Goal: Information Seeking & Learning: Learn about a topic

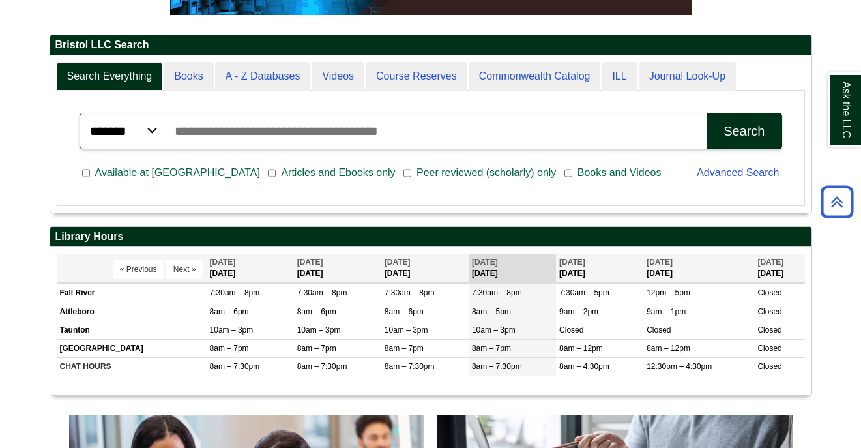
scroll to position [291, 0]
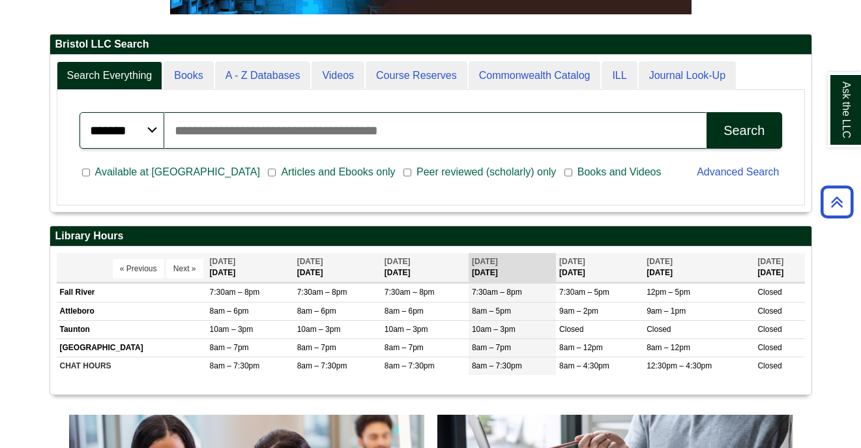
click at [411, 175] on span "Peer reviewed (scholarly) only" at bounding box center [486, 172] width 150 height 16
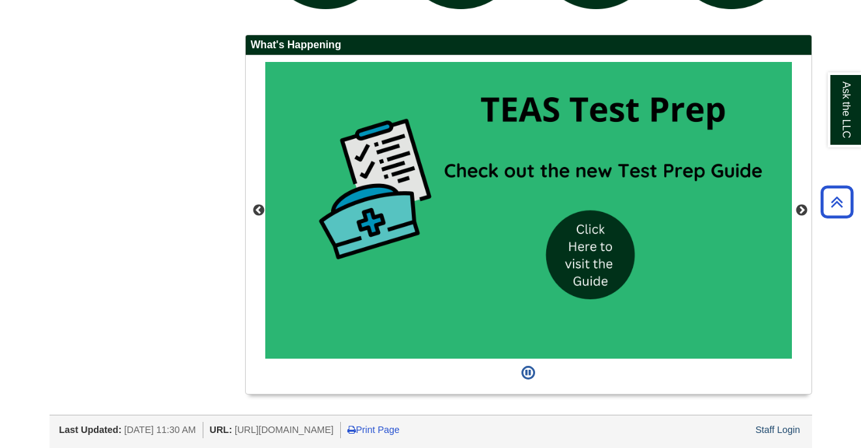
scroll to position [1178, 0]
click at [568, 257] on img "slideshow" at bounding box center [528, 210] width 527 height 297
click at [804, 208] on button "Next" at bounding box center [801, 210] width 13 height 13
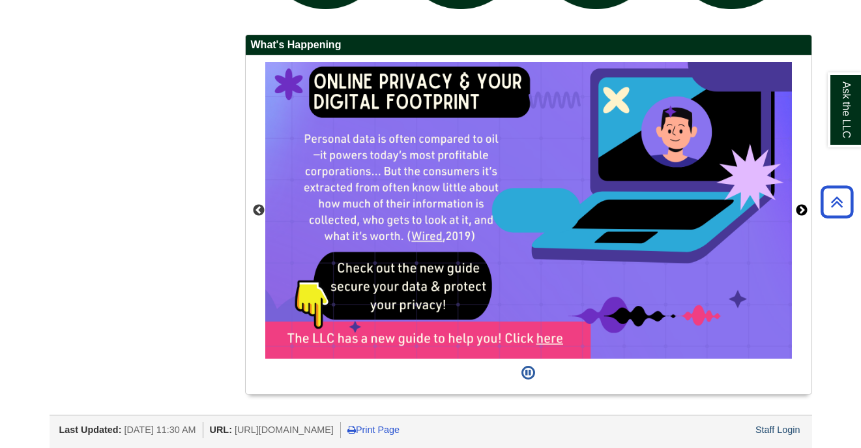
click at [802, 209] on button "Next" at bounding box center [801, 210] width 13 height 13
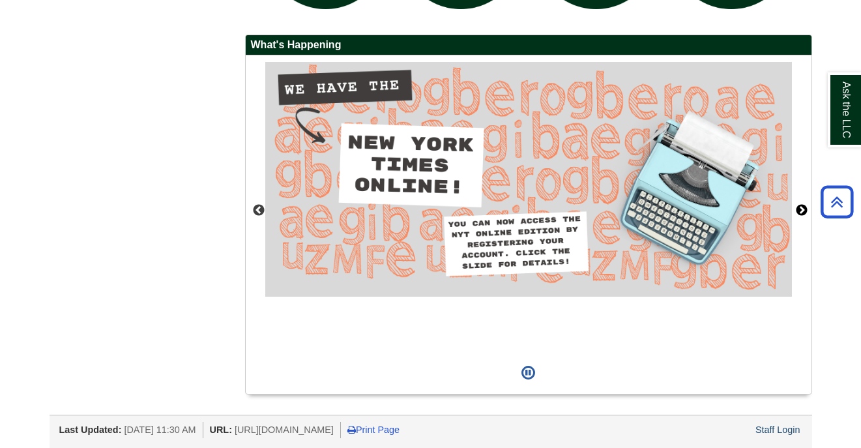
click at [802, 209] on button "Next" at bounding box center [801, 210] width 13 height 13
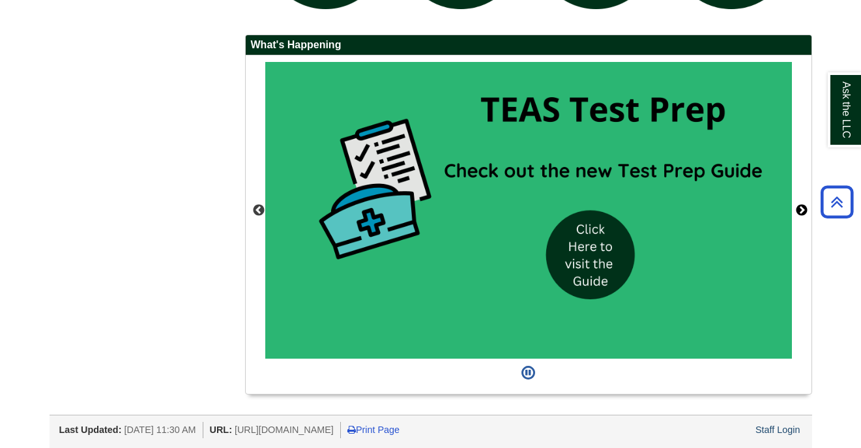
click at [802, 209] on button "Next" at bounding box center [801, 210] width 13 height 13
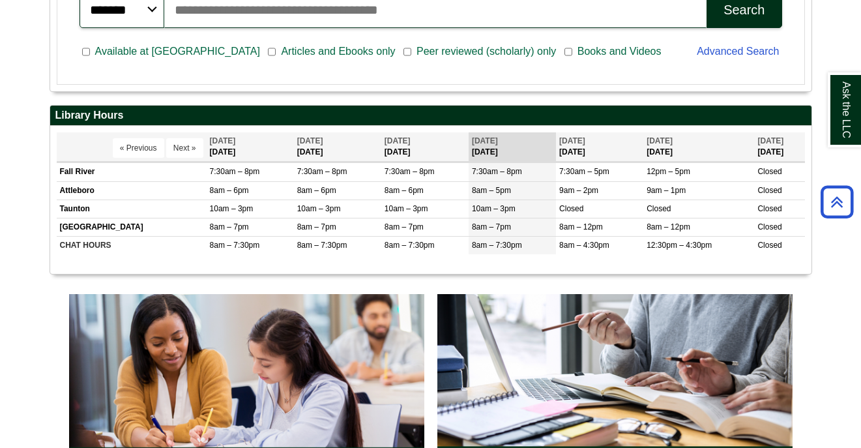
scroll to position [399, 0]
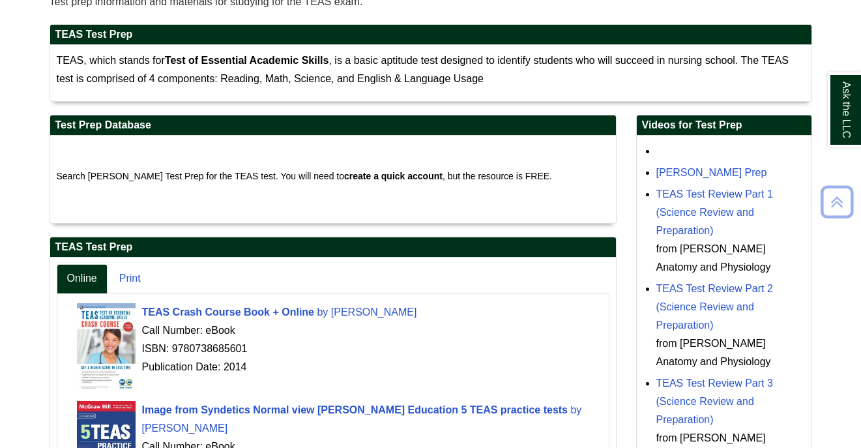
scroll to position [192, 0]
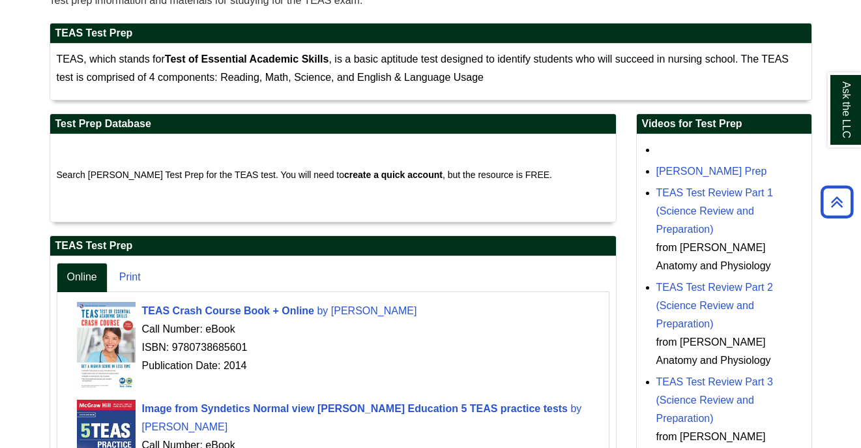
click at [383, 175] on strong "create a quick account" at bounding box center [393, 174] width 98 height 10
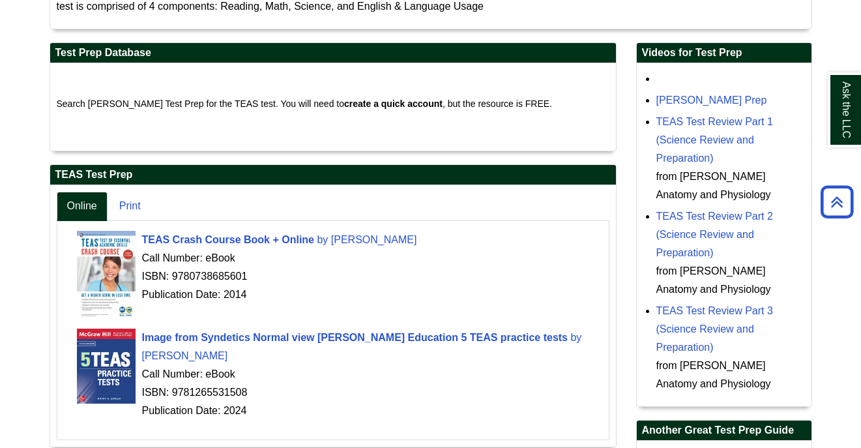
scroll to position [254, 0]
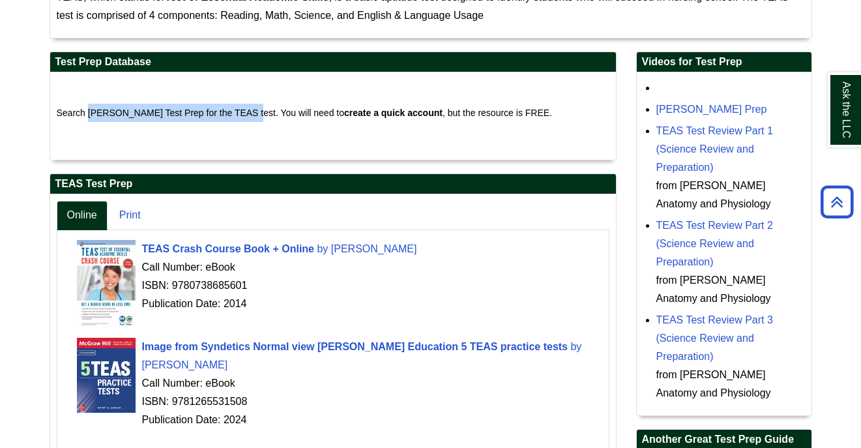
drag, startPoint x: 244, startPoint y: 112, endPoint x: 89, endPoint y: 109, distance: 155.1
click at [89, 109] on span "Search Peterson's Test Prep for the TEAS test. You will need to create a quick …" at bounding box center [305, 113] width 496 height 10
copy span "Peterson's Test Prep for the TEAS test"
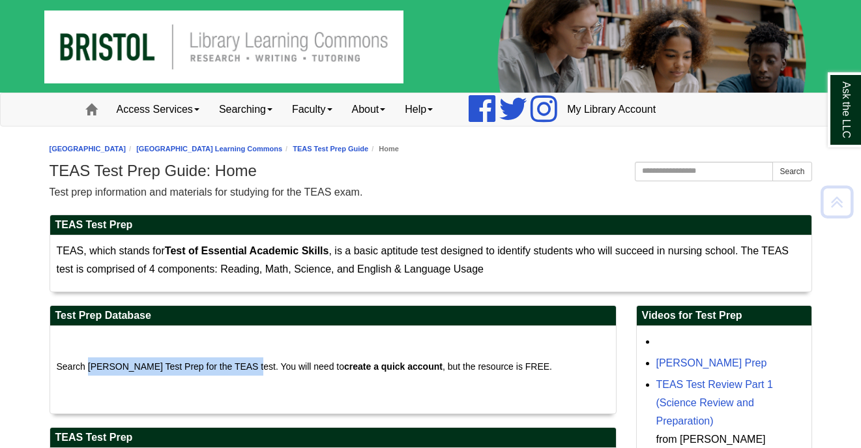
scroll to position [0, 0]
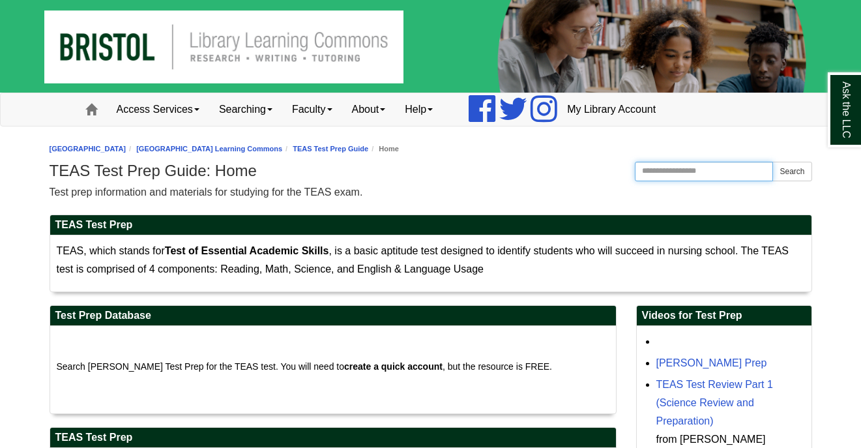
click at [650, 170] on input "Search this Guide" at bounding box center [704, 172] width 139 height 20
paste input "**********"
type input "**********"
click at [801, 173] on button "Search" at bounding box center [791, 172] width 39 height 20
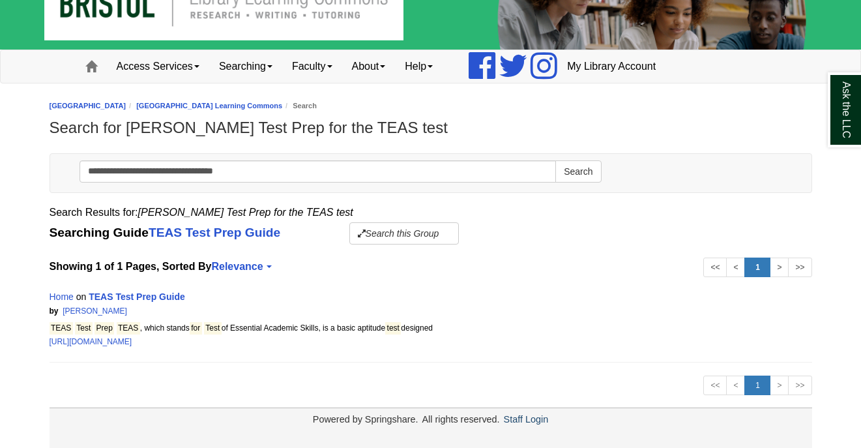
scroll to position [42, 0]
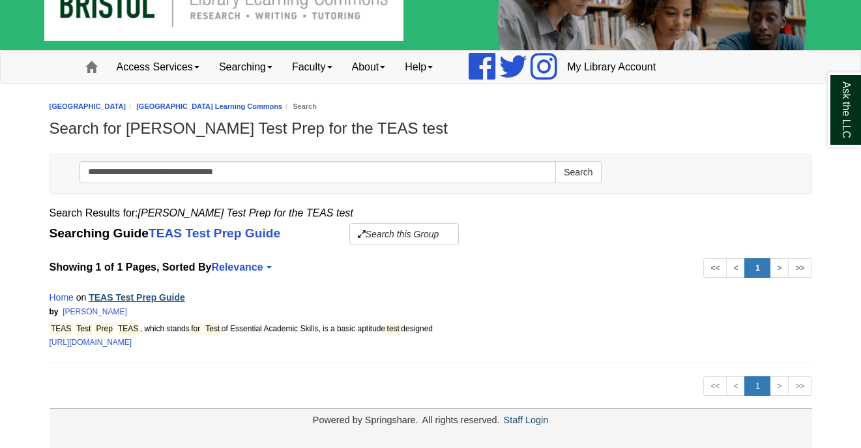
click at [164, 297] on link "TEAS Test Prep Guide" at bounding box center [137, 297] width 96 height 10
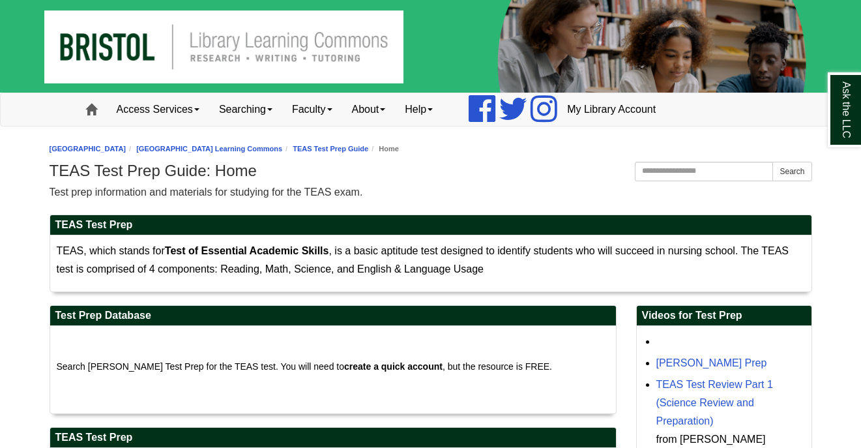
click at [102, 115] on link "Home" at bounding box center [91, 109] width 31 height 33
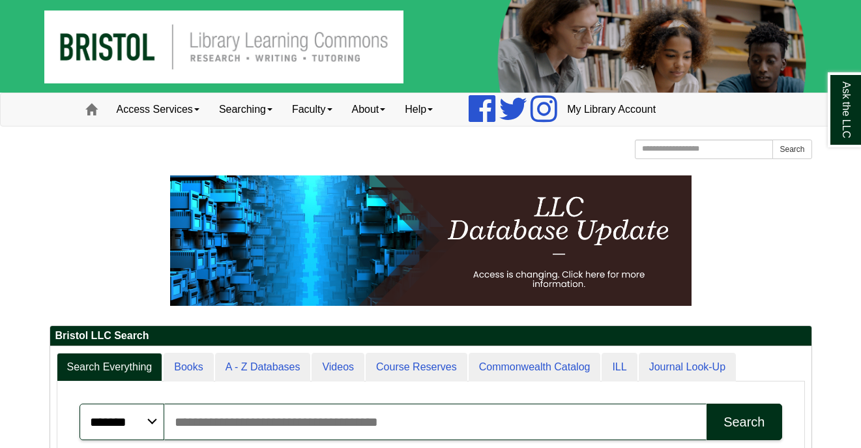
click at [336, 413] on input "Search articles, books, journals & more" at bounding box center [435, 421] width 543 height 36
paste input "**********"
type input "**********"
click at [744, 421] on button "Search" at bounding box center [743, 421] width 75 height 36
